Goal: Find specific page/section: Find specific page/section

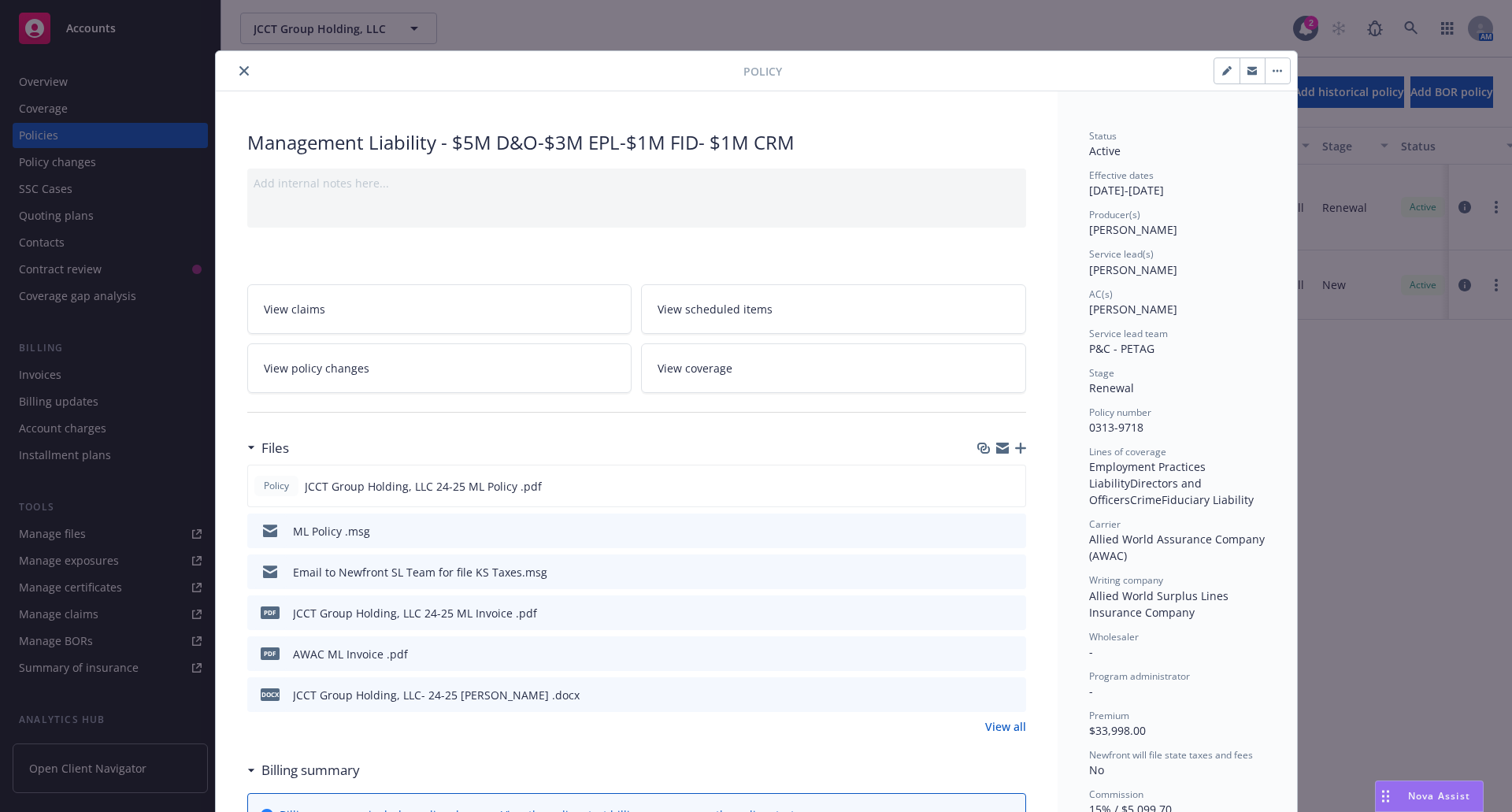
click at [235, 68] on button "close" at bounding box center [244, 71] width 19 height 19
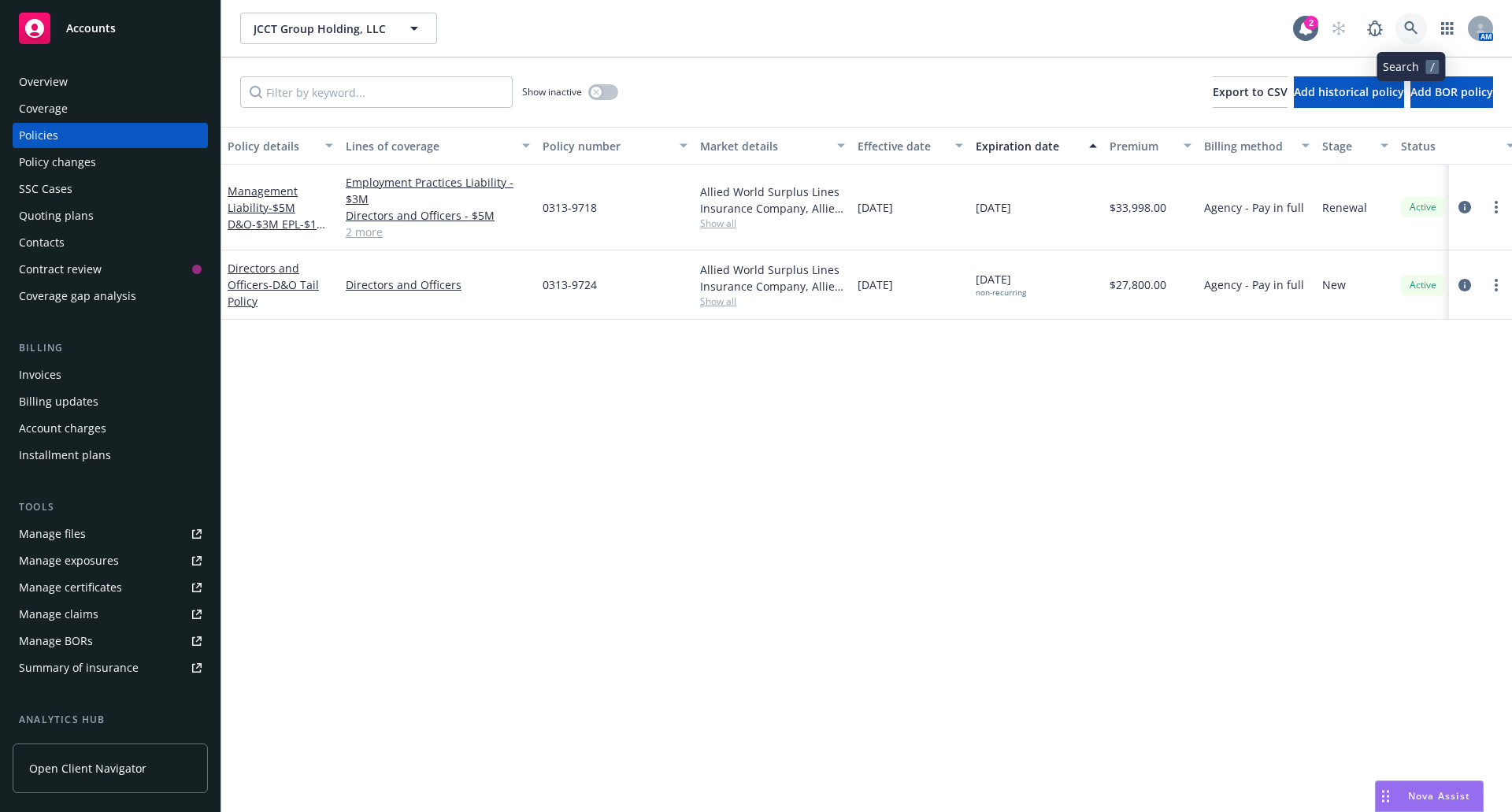
click at [1412, 31] on icon at bounding box center [1411, 28] width 15 height 14
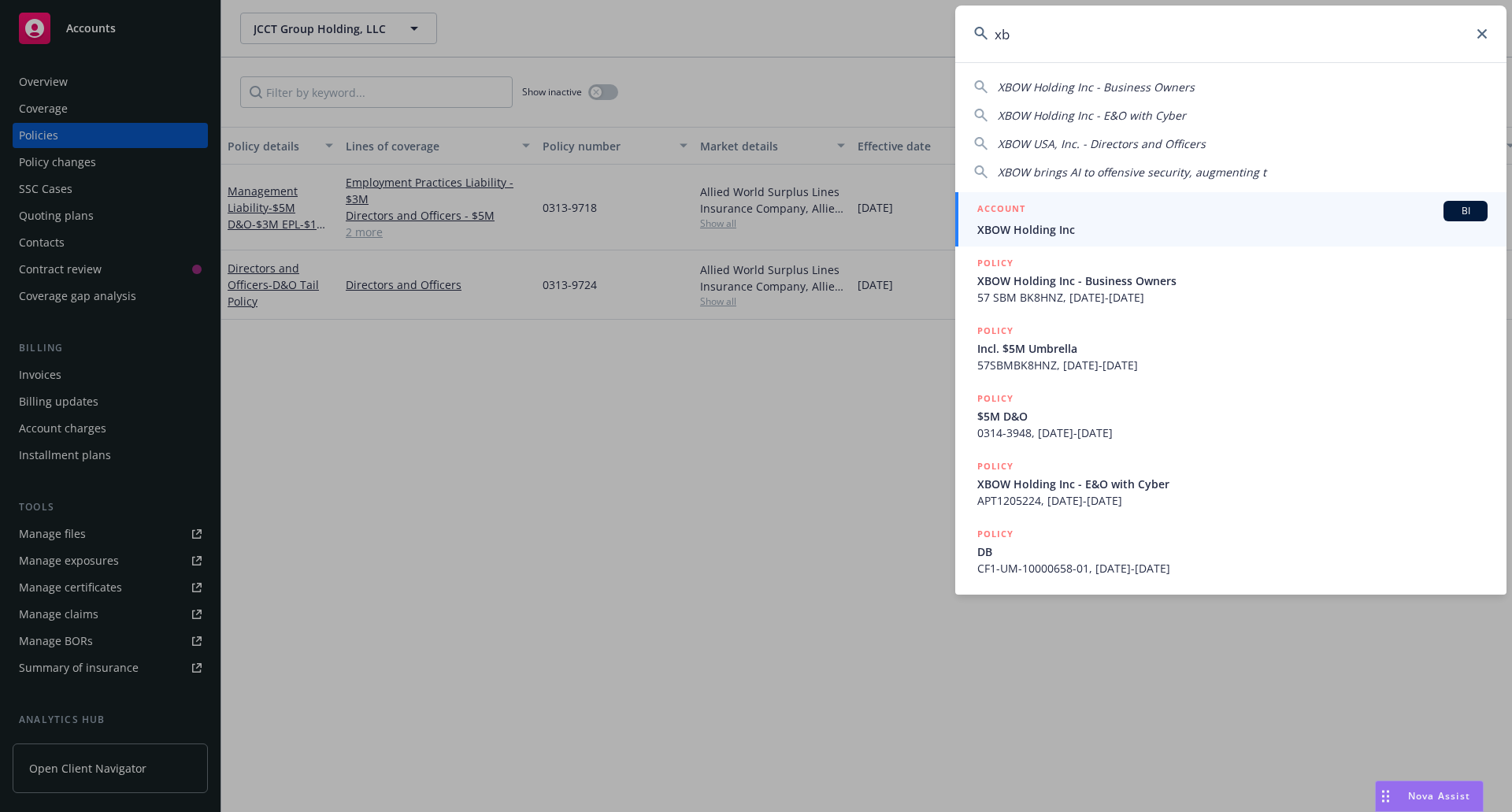
type input "xb"
click at [1248, 212] on div "ACCOUNT BI" at bounding box center [1233, 211] width 510 height 20
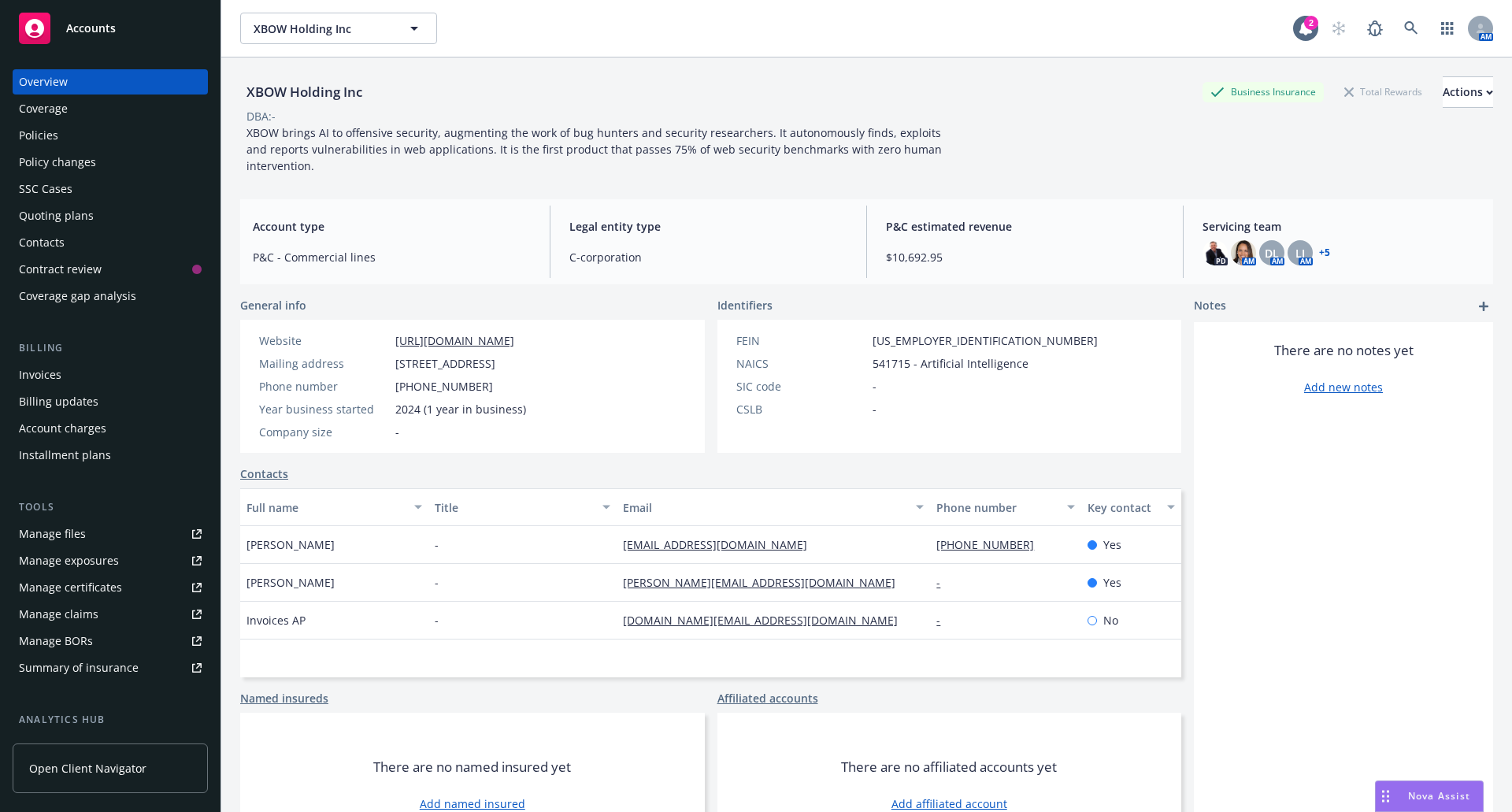
click at [62, 136] on div "Policies" at bounding box center [110, 136] width 183 height 26
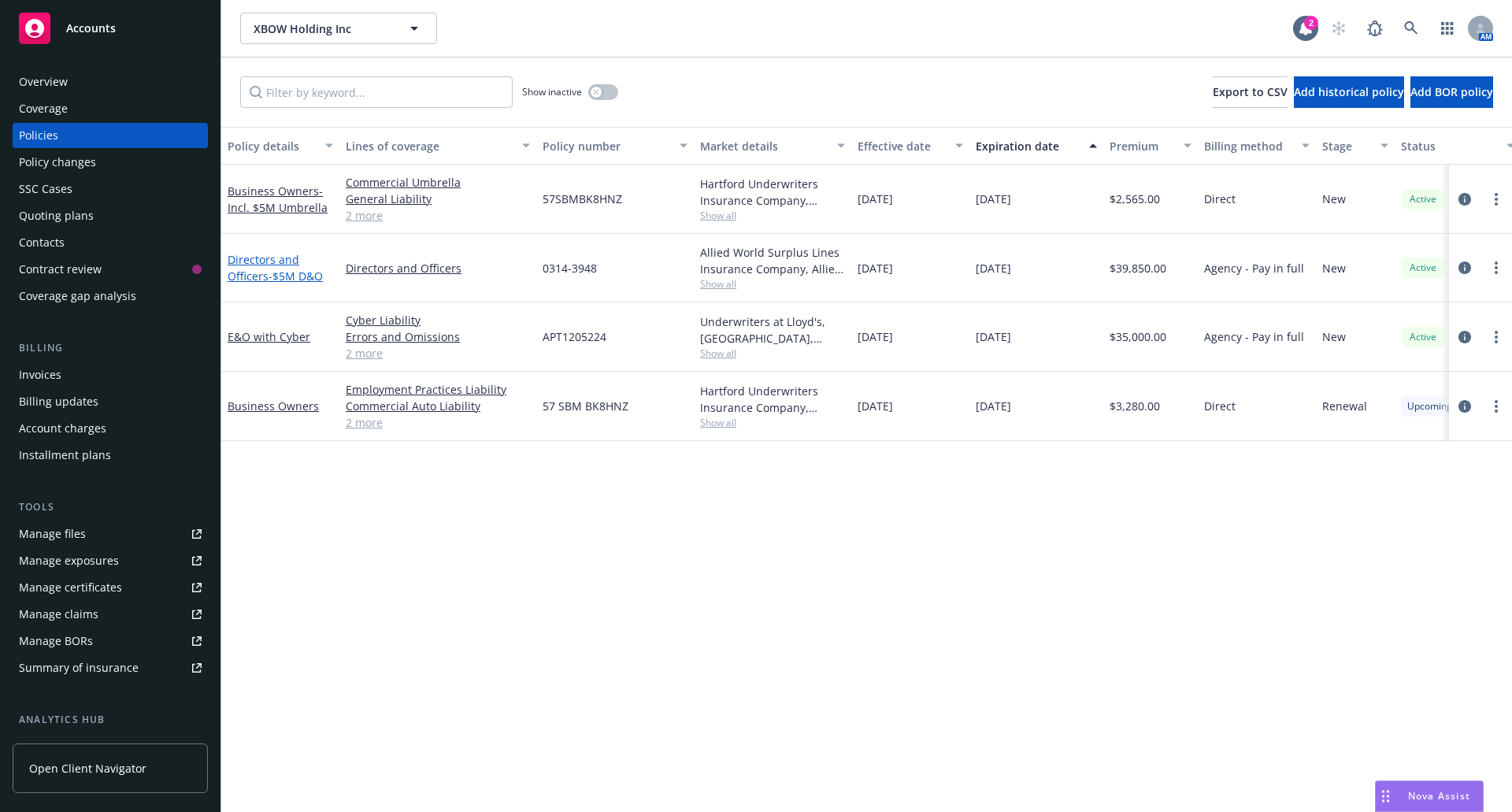
click at [275, 275] on span "- $5M D&O" at bounding box center [296, 276] width 55 height 15
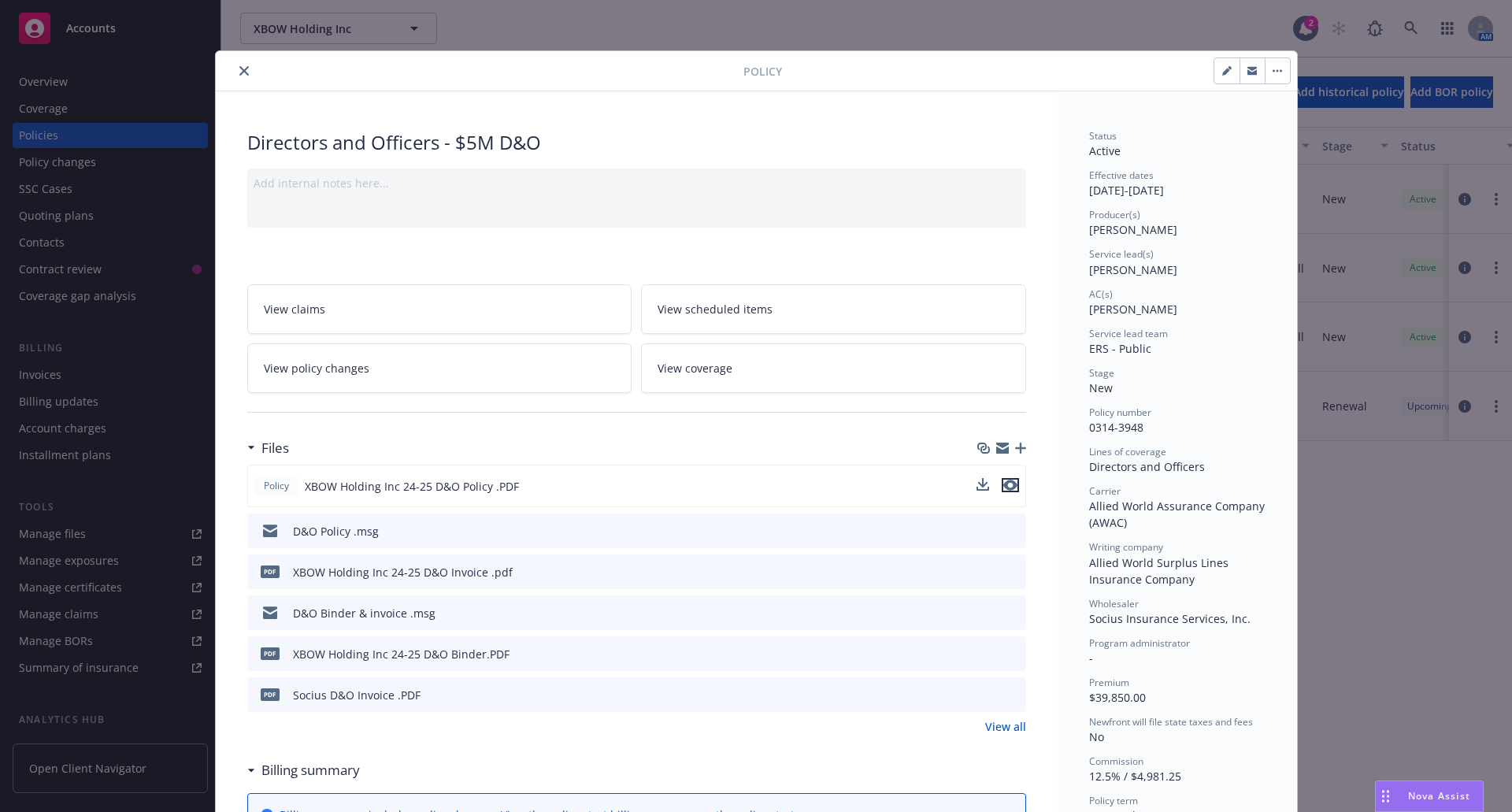
click at [1007, 484] on icon "preview file" at bounding box center [1010, 484] width 15 height 11
